Goal: Task Accomplishment & Management: Manage account settings

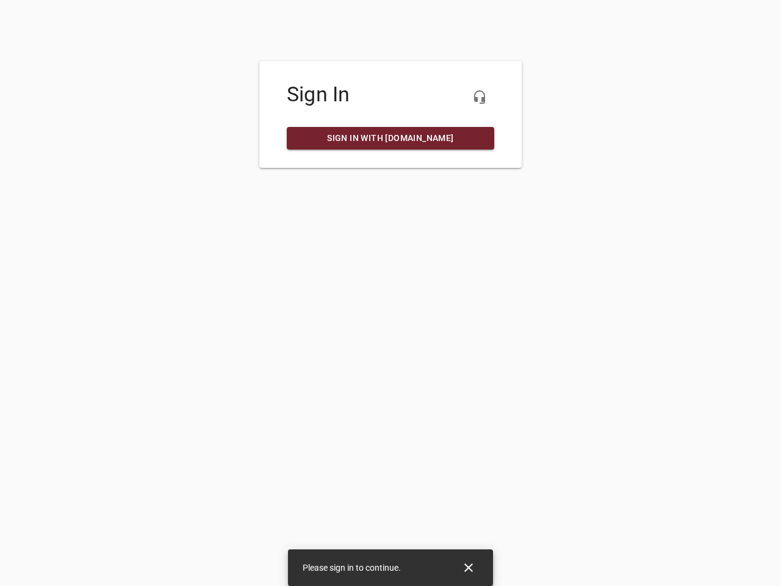
click at [480, 97] on icon "button" at bounding box center [479, 97] width 15 height 15
click at [469, 568] on icon "Close" at bounding box center [468, 567] width 9 height 9
